Goal: Book appointment/travel/reservation

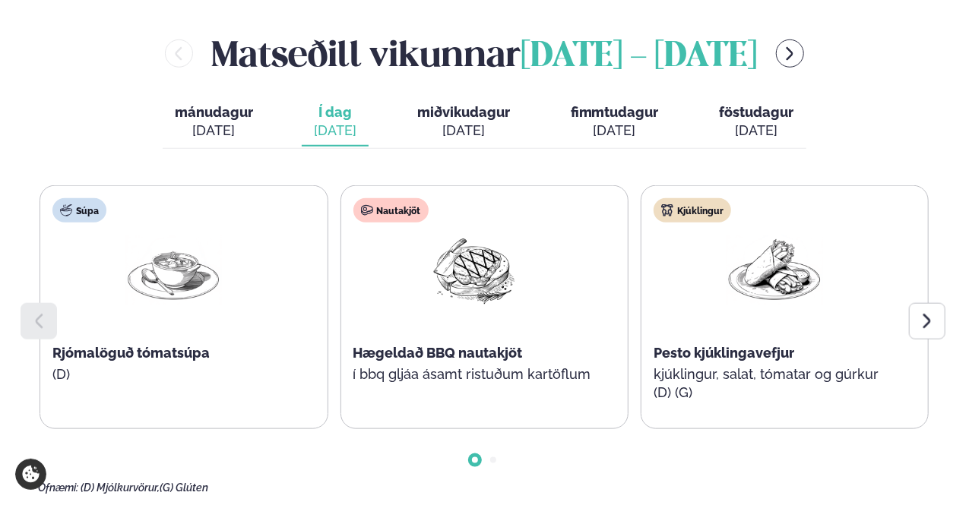
scroll to position [651, 0]
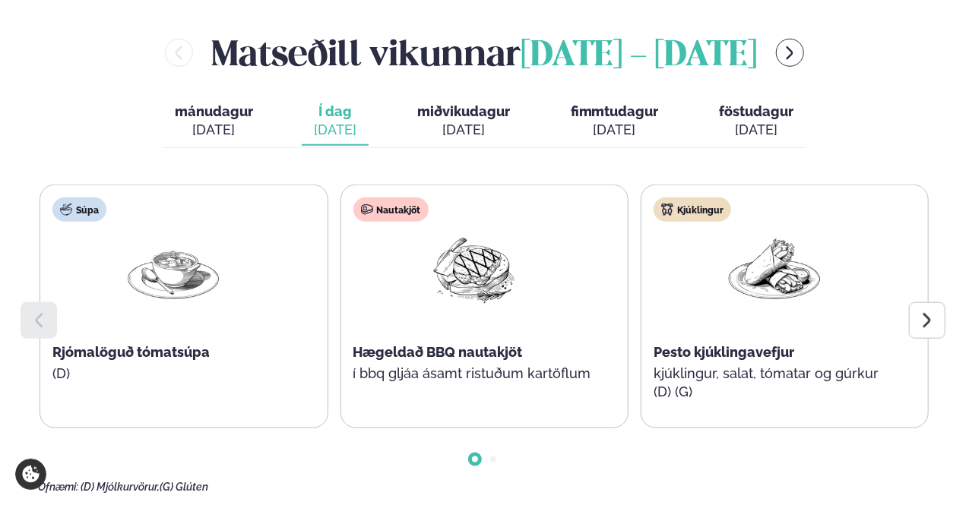
click at [454, 117] on span "miðvikudagur" at bounding box center [463, 111] width 93 height 16
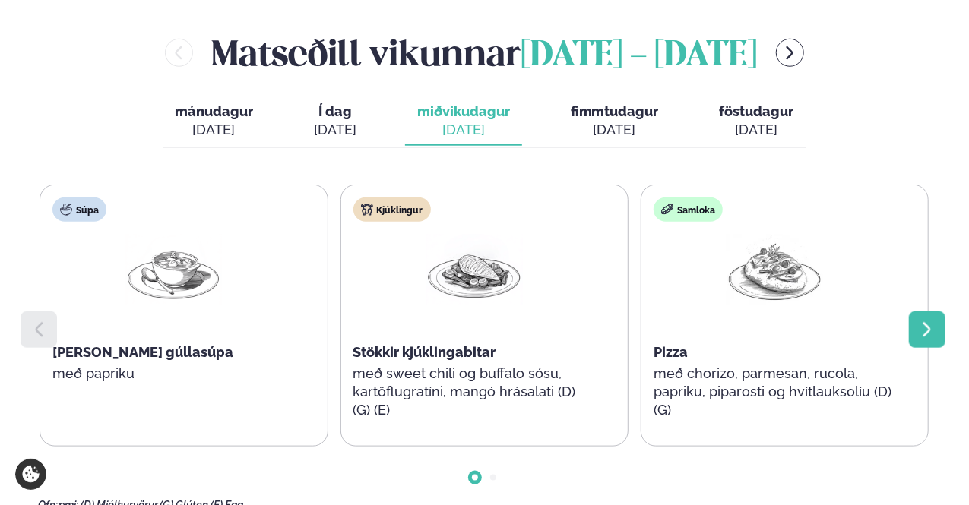
click at [926, 326] on icon at bounding box center [927, 330] width 18 height 18
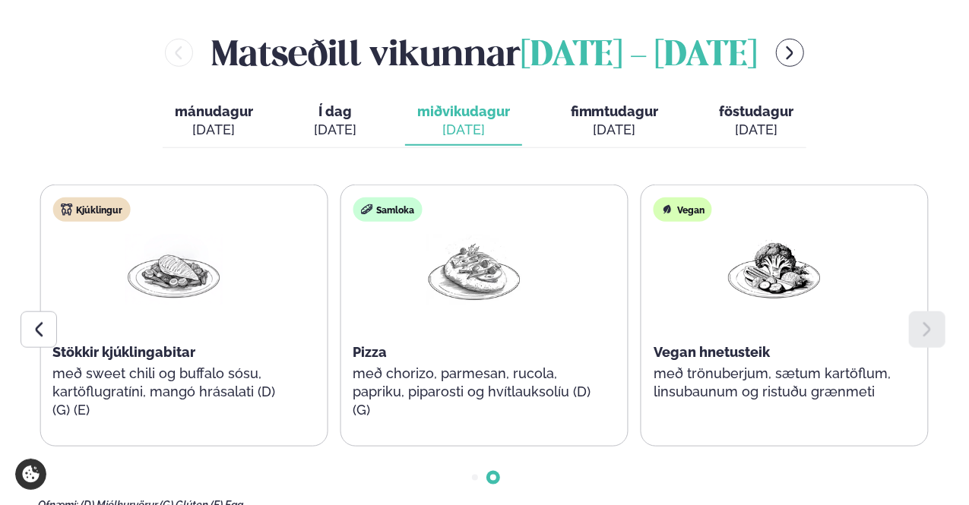
click at [613, 128] on div "[DATE]" at bounding box center [615, 130] width 88 height 18
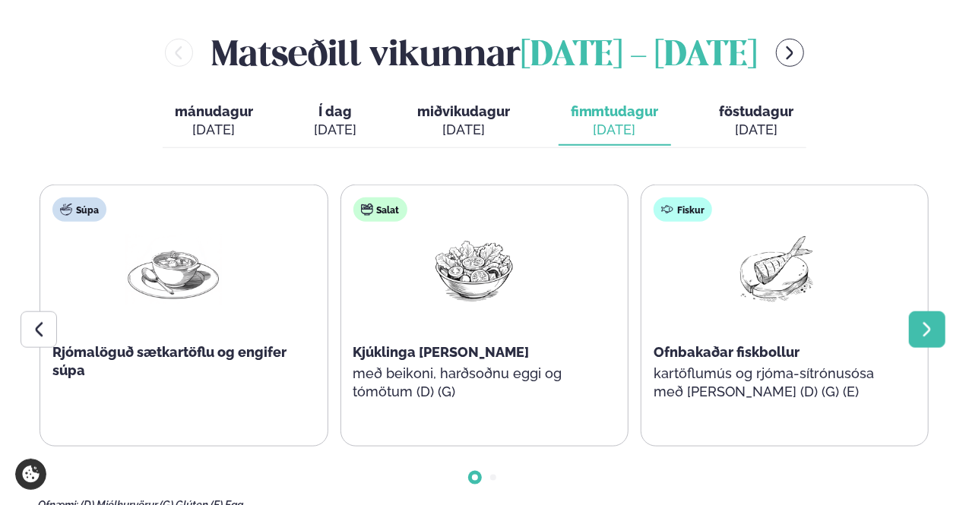
click at [930, 327] on icon at bounding box center [927, 330] width 18 height 18
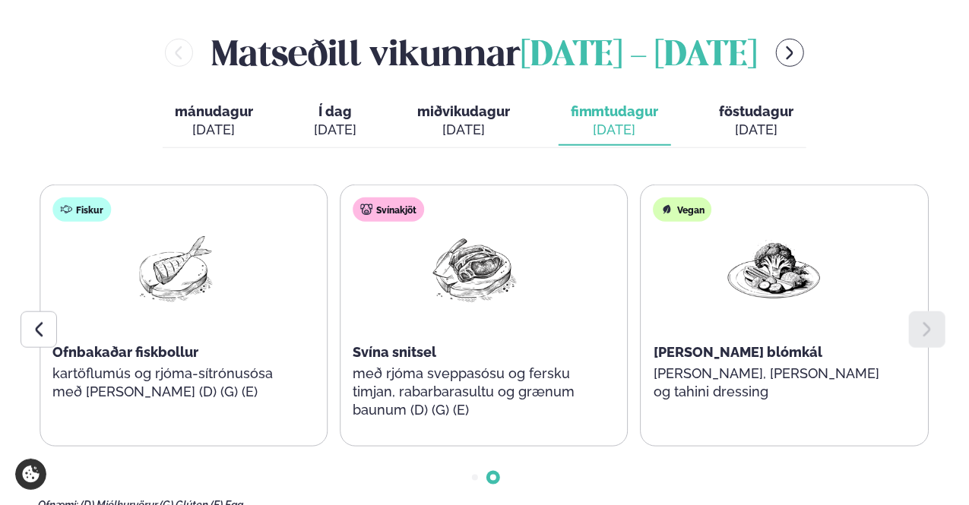
click at [764, 115] on span "föstudagur" at bounding box center [757, 111] width 74 height 16
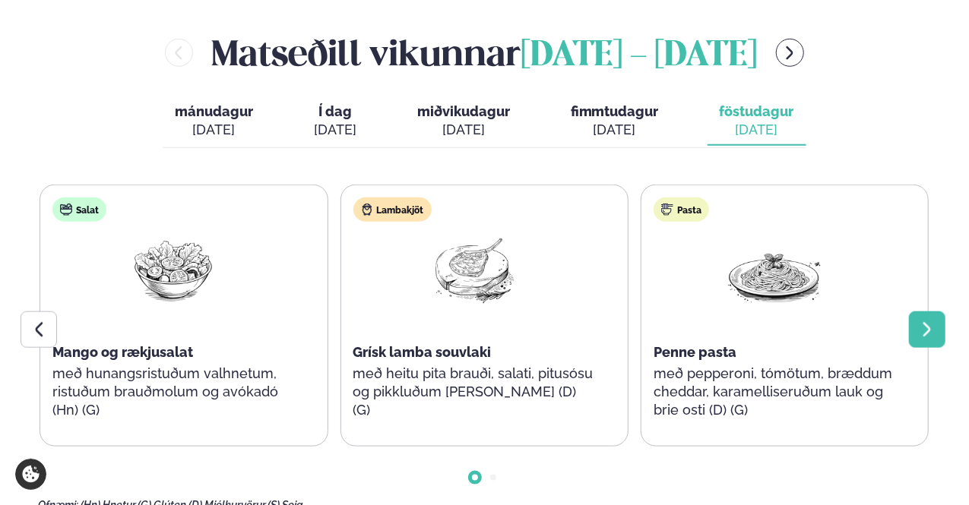
click at [927, 314] on div at bounding box center [927, 330] width 36 height 36
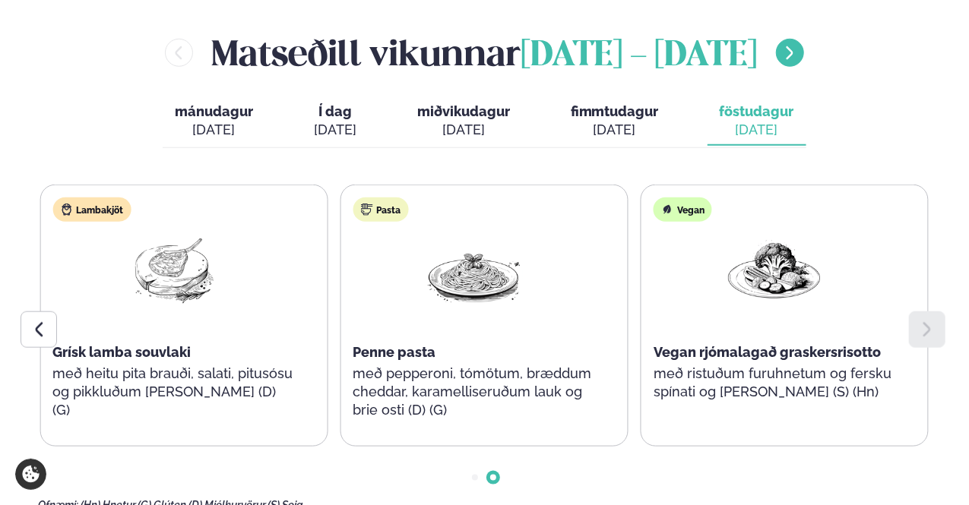
click at [798, 59] on icon "menu-btn-right" at bounding box center [789, 53] width 17 height 17
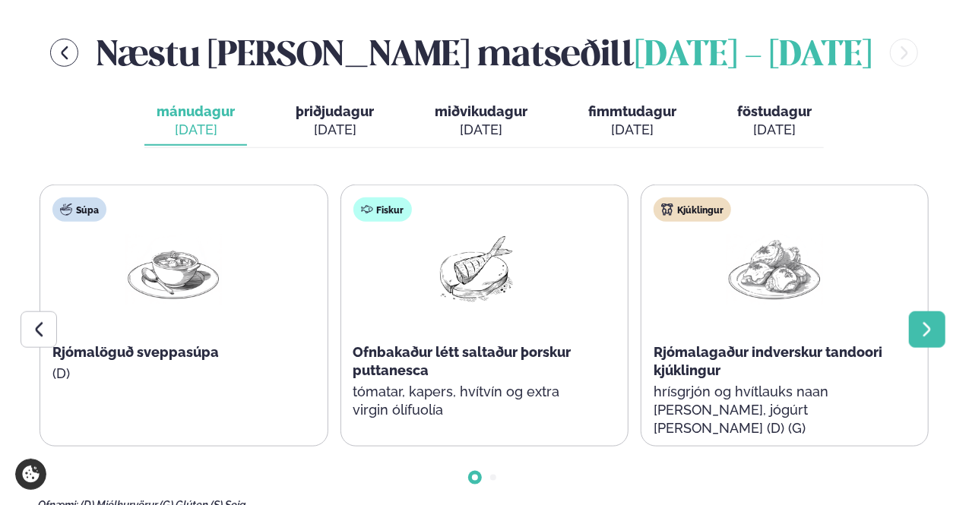
click at [930, 325] on icon at bounding box center [927, 330] width 18 height 18
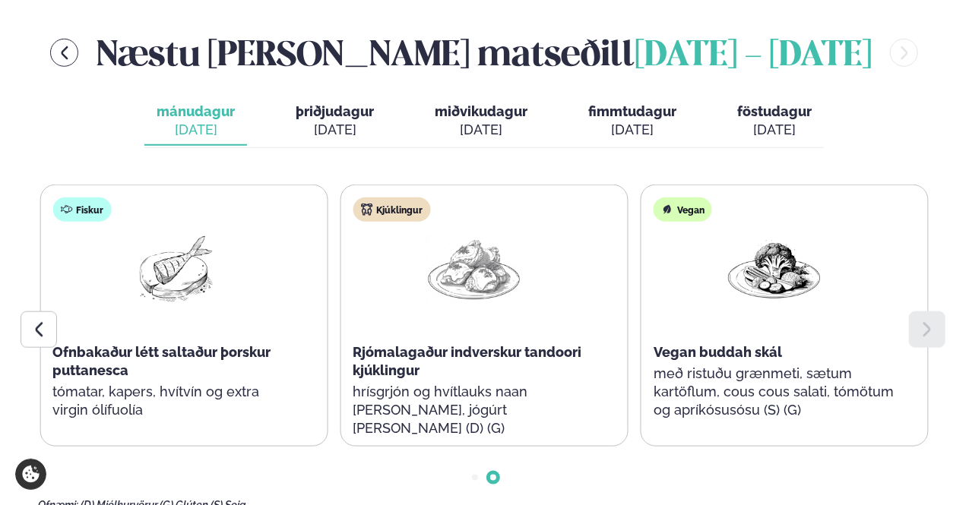
click at [326, 124] on div "[DATE]" at bounding box center [335, 130] width 78 height 18
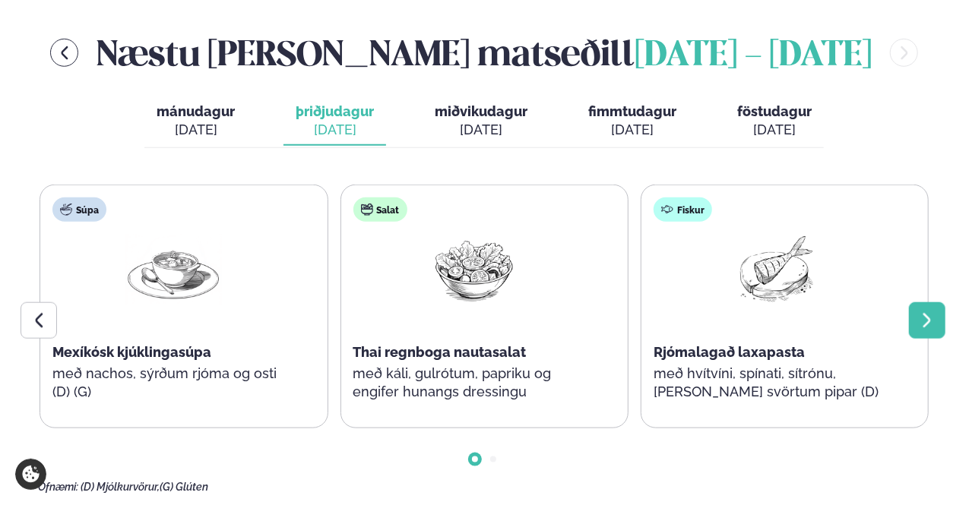
click at [939, 320] on div at bounding box center [927, 320] width 36 height 36
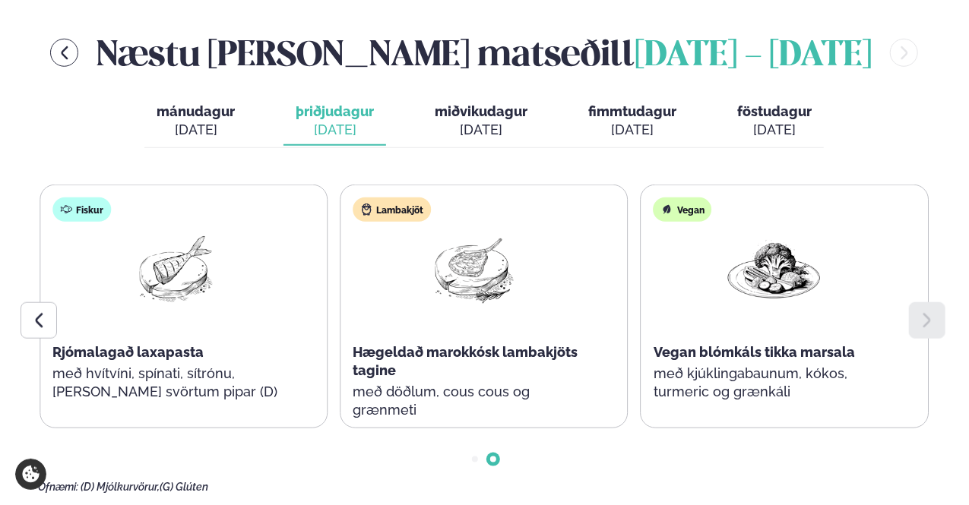
click at [481, 109] on span "miðvikudagur" at bounding box center [481, 111] width 93 height 16
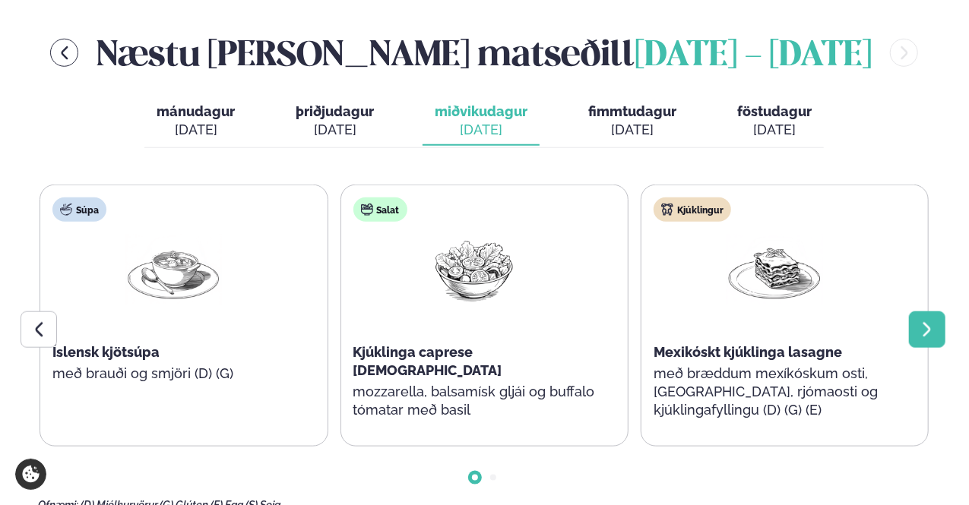
click at [932, 325] on icon at bounding box center [927, 330] width 18 height 18
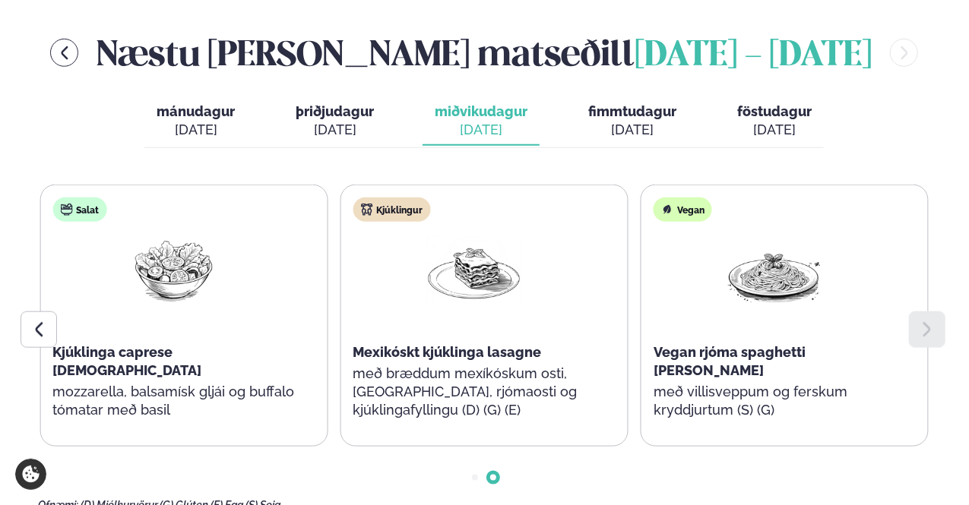
click at [623, 110] on span "fimmtudagur" at bounding box center [632, 111] width 88 height 16
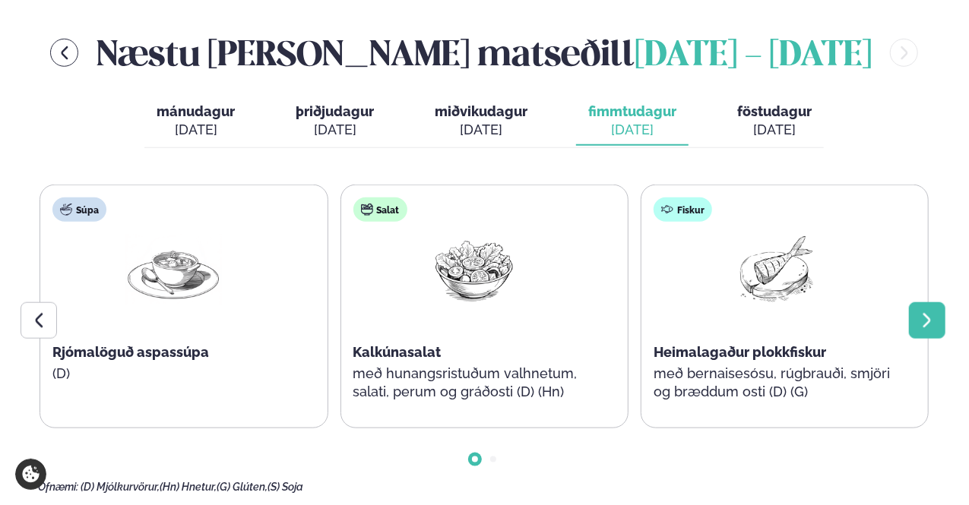
click at [933, 313] on icon at bounding box center [927, 321] width 18 height 18
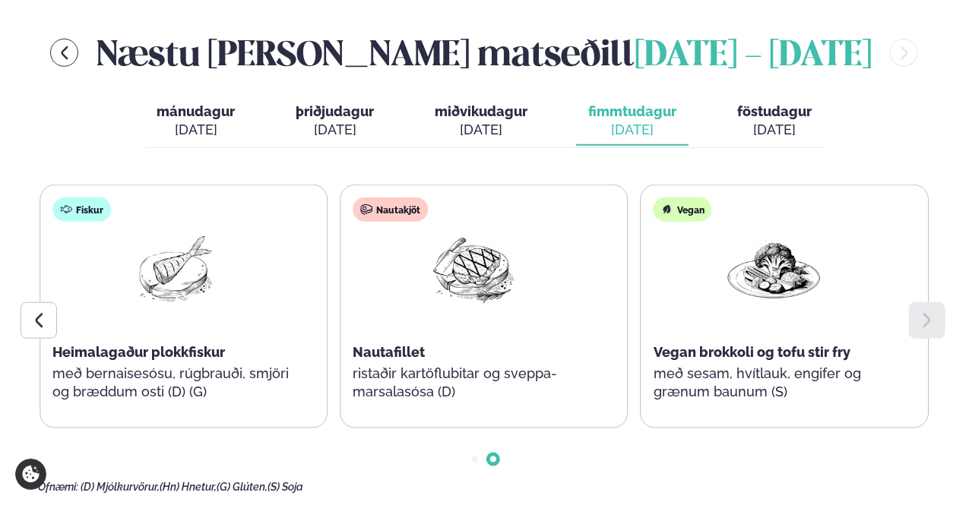
click at [771, 138] on div "[DATE]" at bounding box center [774, 130] width 74 height 18
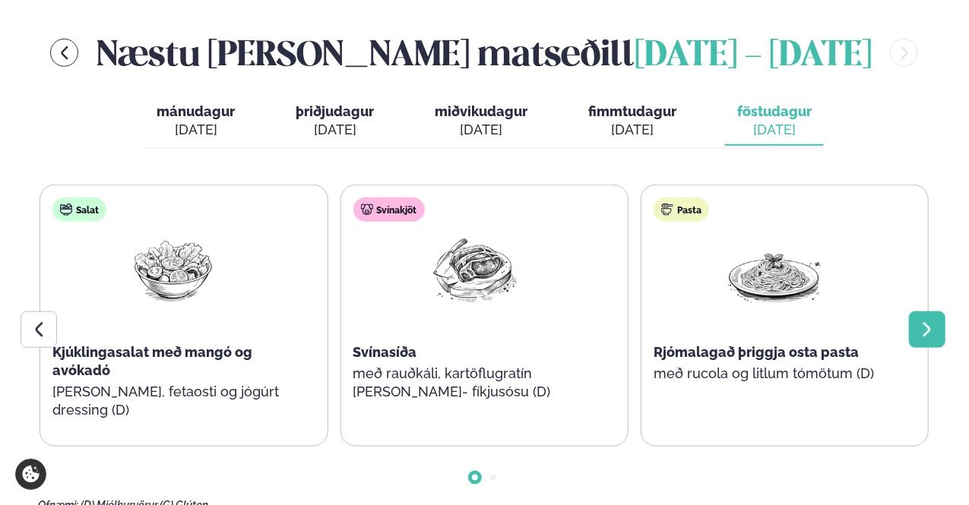
click at [920, 336] on icon at bounding box center [927, 330] width 18 height 18
